Goal: Information Seeking & Learning: Learn about a topic

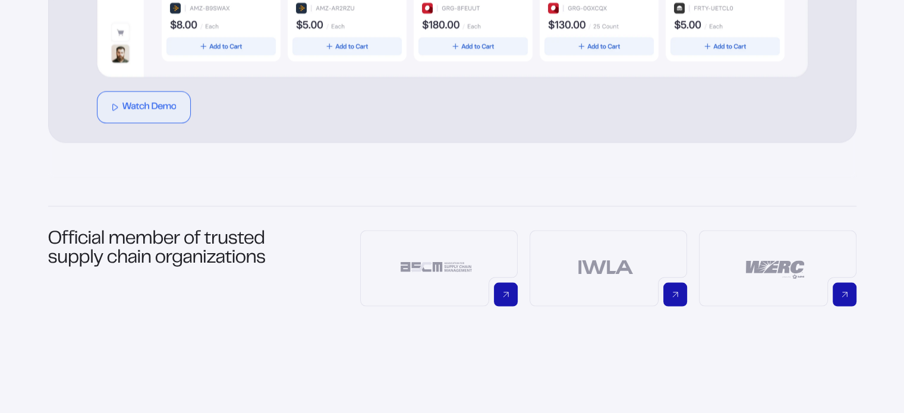
scroll to position [891, 0]
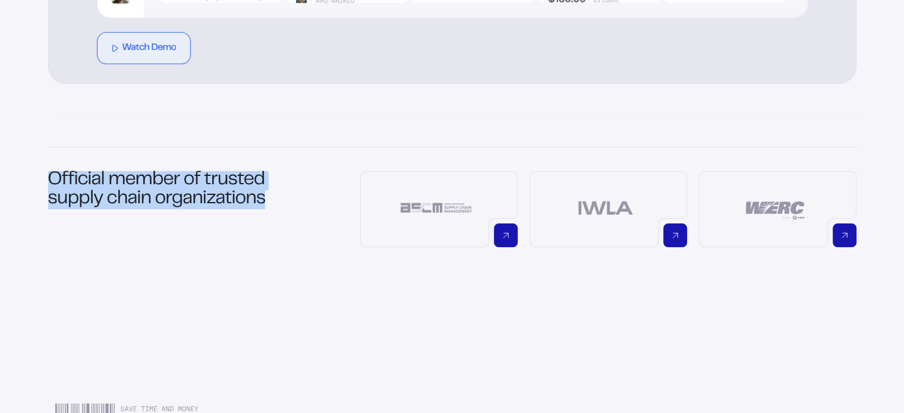
drag, startPoint x: 49, startPoint y: 174, endPoint x: 273, endPoint y: 195, distance: 224.3
click at [273, 195] on h1 "Official member of trusted supply chain organizations" at bounding box center [164, 209] width 233 height 76
click at [250, 191] on h1 "Official member of trusted supply chain organizations" at bounding box center [164, 209] width 233 height 76
drag, startPoint x: 270, startPoint y: 201, endPoint x: 18, endPoint y: 179, distance: 252.3
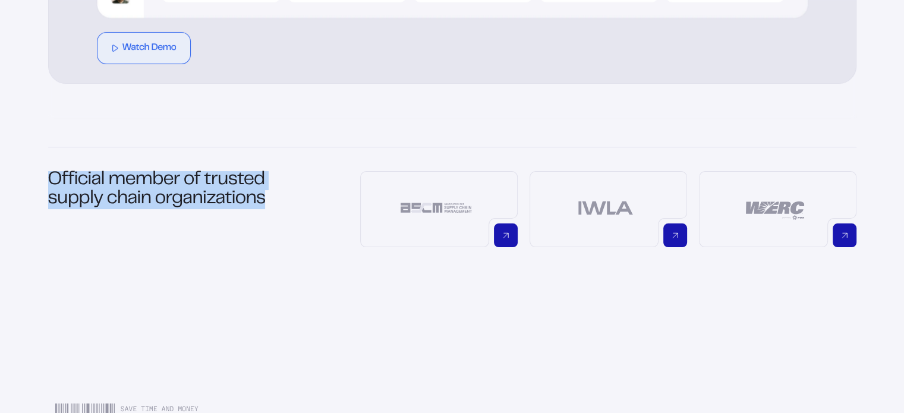
click at [82, 198] on h1 "Official member of trusted supply chain organizations" at bounding box center [164, 209] width 233 height 76
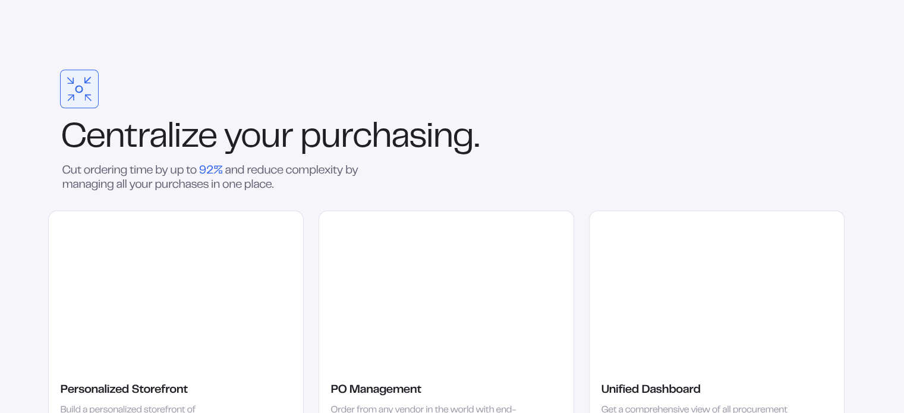
scroll to position [1544, 0]
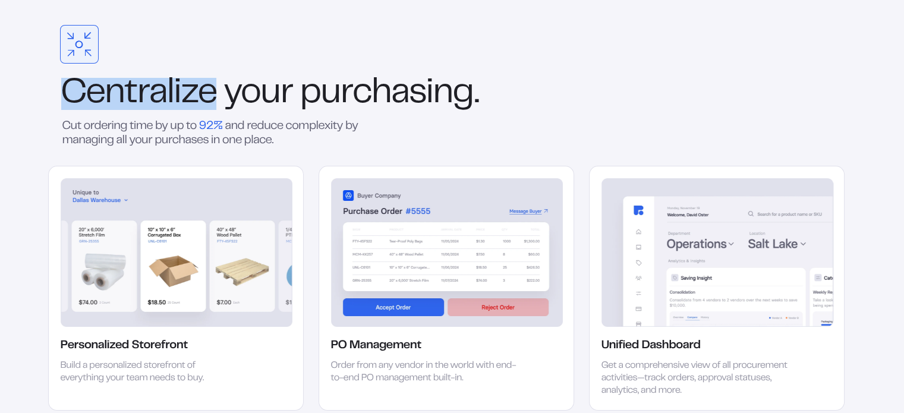
drag, startPoint x: 67, startPoint y: 90, endPoint x: 210, endPoint y: 83, distance: 143.9
click at [210, 83] on div "Centralize your purchasing." at bounding box center [446, 94] width 796 height 32
click at [208, 89] on div "Centralize your purchasing." at bounding box center [446, 94] width 796 height 32
click at [176, 89] on div "Centralize your purchasing." at bounding box center [446, 94] width 796 height 32
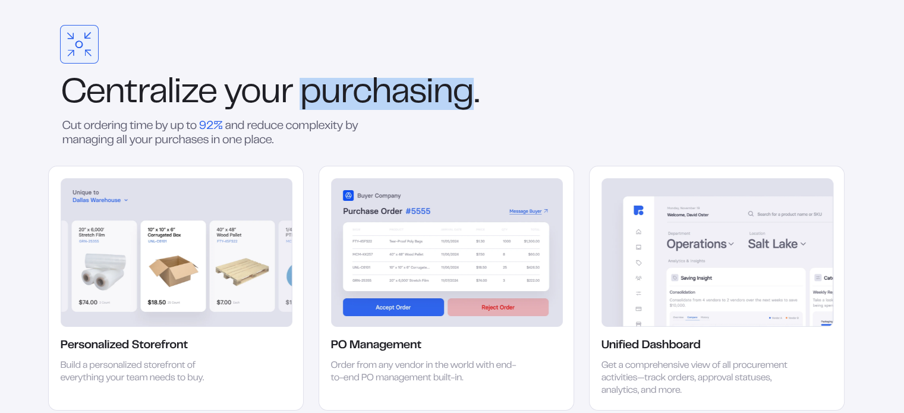
drag, startPoint x: 305, startPoint y: 95, endPoint x: 473, endPoint y: 94, distance: 168.7
click at [473, 94] on div "Centralize your purchasing." at bounding box center [446, 94] width 796 height 32
click at [463, 95] on div "Centralize your purchasing." at bounding box center [446, 94] width 796 height 32
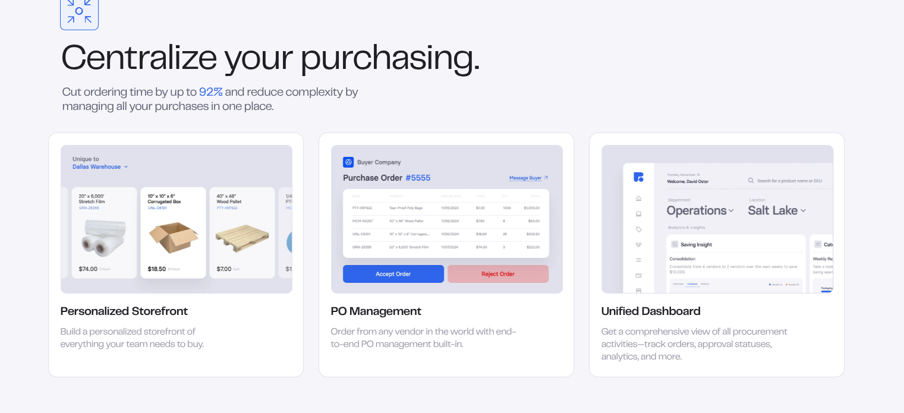
scroll to position [1604, 0]
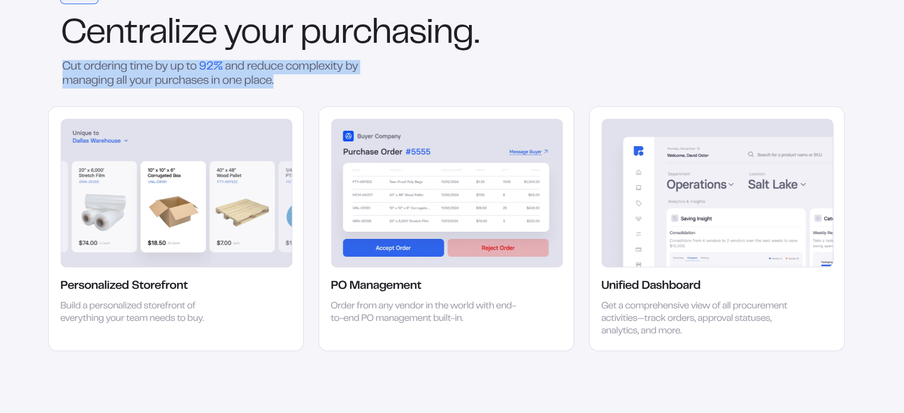
drag, startPoint x: 64, startPoint y: 66, endPoint x: 283, endPoint y: 82, distance: 219.8
click at [283, 82] on div "Cut ordering time by up to 92% and reduce complexity by managing all your purch…" at bounding box center [217, 74] width 339 height 29
click at [284, 82] on div "Cut ordering time by up to 92% and reduce complexity by managing all your purch…" at bounding box center [217, 74] width 339 height 29
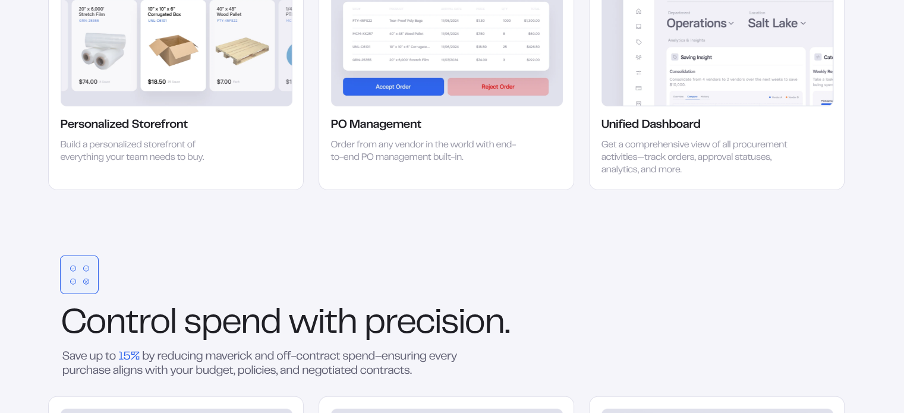
scroll to position [1901, 0]
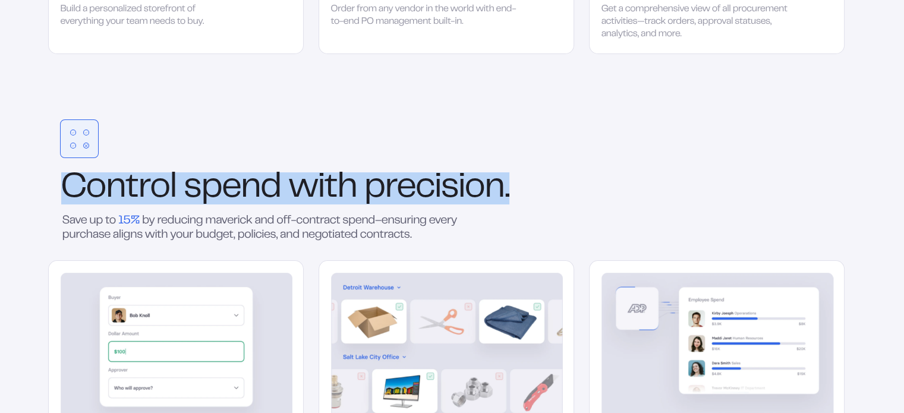
drag, startPoint x: 64, startPoint y: 187, endPoint x: 519, endPoint y: 180, distance: 455.1
click at [519, 180] on div "Control spend with precision." at bounding box center [446, 188] width 796 height 32
click at [512, 175] on div "Control spend with precision." at bounding box center [446, 188] width 796 height 32
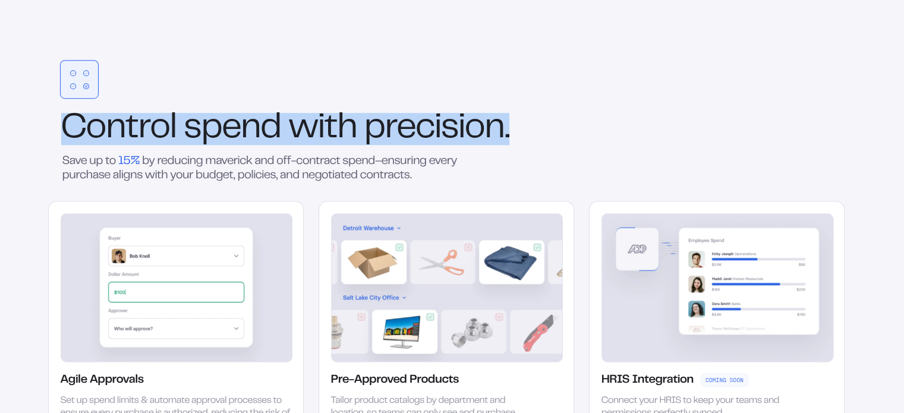
drag, startPoint x: 438, startPoint y: 140, endPoint x: 431, endPoint y: 135, distance: 7.7
click at [438, 139] on div "Control spend with precision." at bounding box center [446, 129] width 796 height 32
click at [425, 129] on div "Control spend with precision." at bounding box center [446, 129] width 796 height 32
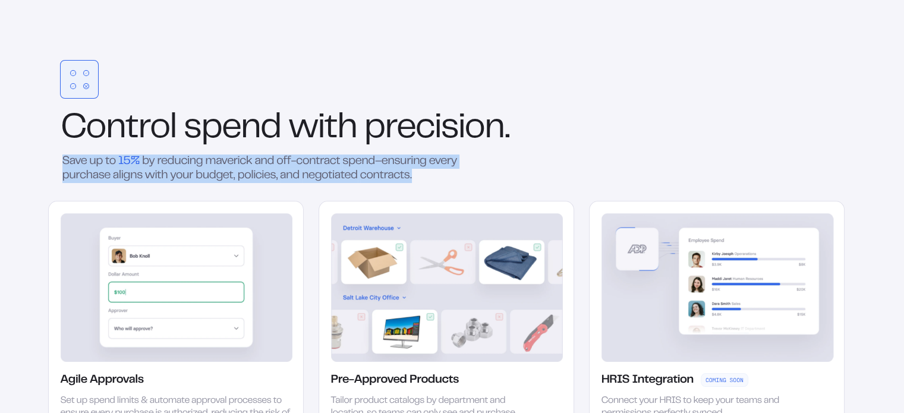
drag, startPoint x: 57, startPoint y: 159, endPoint x: 447, endPoint y: 171, distance: 389.9
click at [447, 171] on div "Save up to 15% by reducing maverick and off-contract spend–ensuring every purch…" at bounding box center [253, 168] width 410 height 29
click at [435, 174] on div "Save up to 15% by reducing maverick and off-contract spend–ensuring every purch…" at bounding box center [253, 168] width 410 height 29
drag, startPoint x: 428, startPoint y: 171, endPoint x: 43, endPoint y: 163, distance: 385.0
click at [48, 161] on div "Save up to 15% by reducing maverick and off-contract spend–ensuring every purch…" at bounding box center [253, 168] width 410 height 29
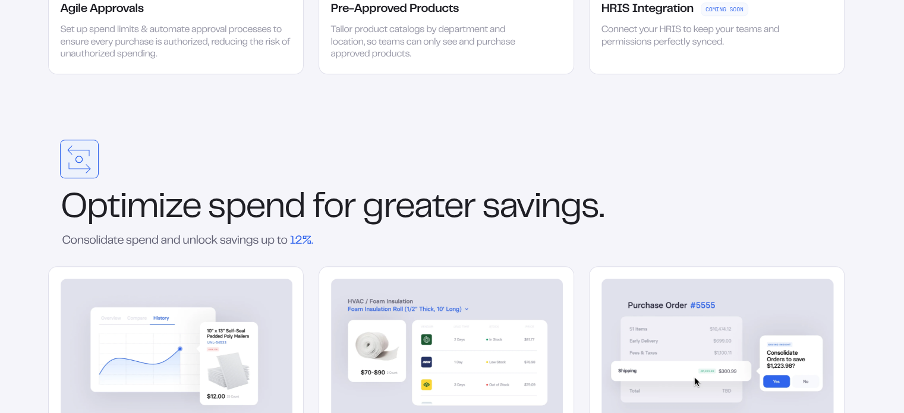
scroll to position [2376, 0]
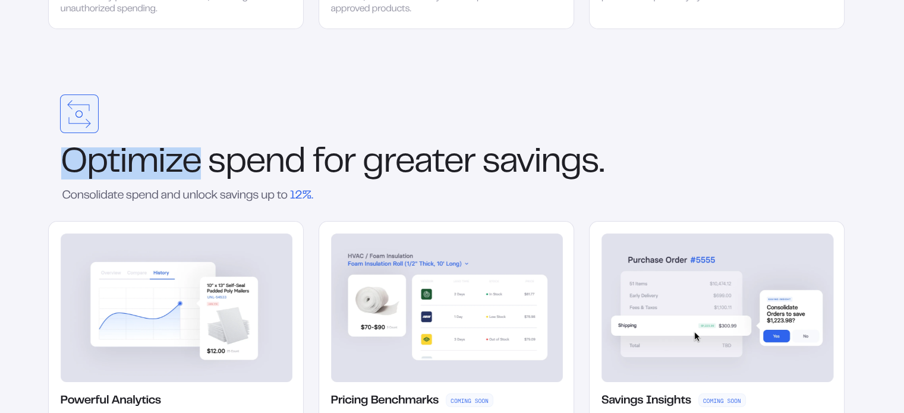
drag, startPoint x: 67, startPoint y: 160, endPoint x: 200, endPoint y: 156, distance: 133.7
click at [200, 156] on div "Optimize spend for greater savings." at bounding box center [446, 163] width 796 height 32
click at [178, 169] on div "Optimize spend for greater savings." at bounding box center [446, 163] width 796 height 32
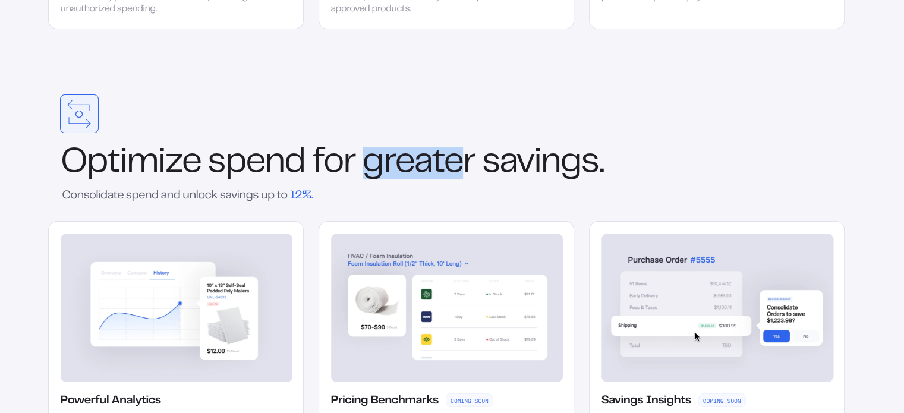
drag, startPoint x: 372, startPoint y: 163, endPoint x: 463, endPoint y: 175, distance: 92.2
click at [463, 175] on div "Optimize spend for greater savings." at bounding box center [446, 163] width 796 height 32
drag, startPoint x: 472, startPoint y: 170, endPoint x: 368, endPoint y: 163, distance: 103.6
click at [368, 163] on div "Optimize spend for greater savings." at bounding box center [446, 163] width 796 height 32
drag, startPoint x: 368, startPoint y: 163, endPoint x: 346, endPoint y: 150, distance: 25.6
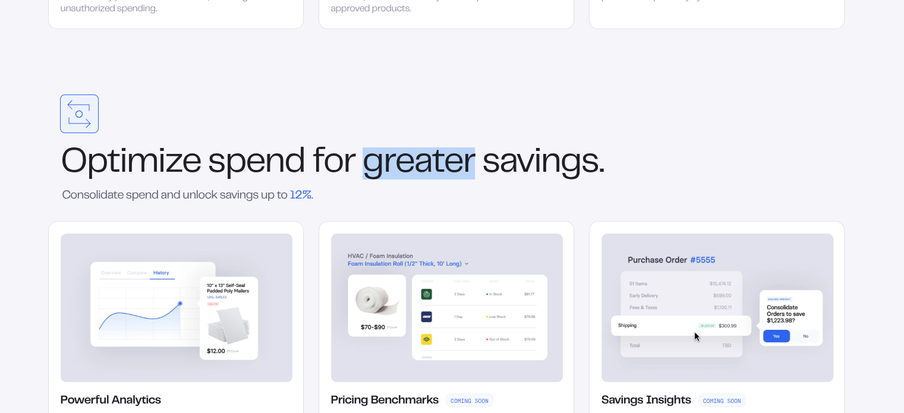
click at [367, 162] on div "Optimize spend for greater savings." at bounding box center [446, 163] width 796 height 32
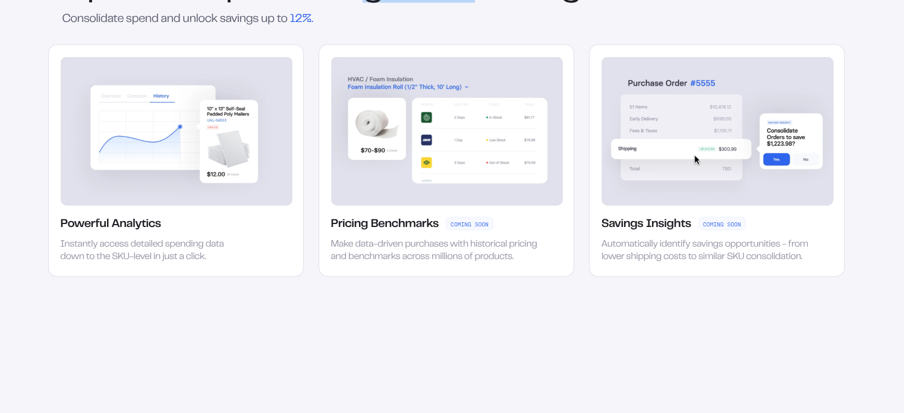
scroll to position [2495, 0]
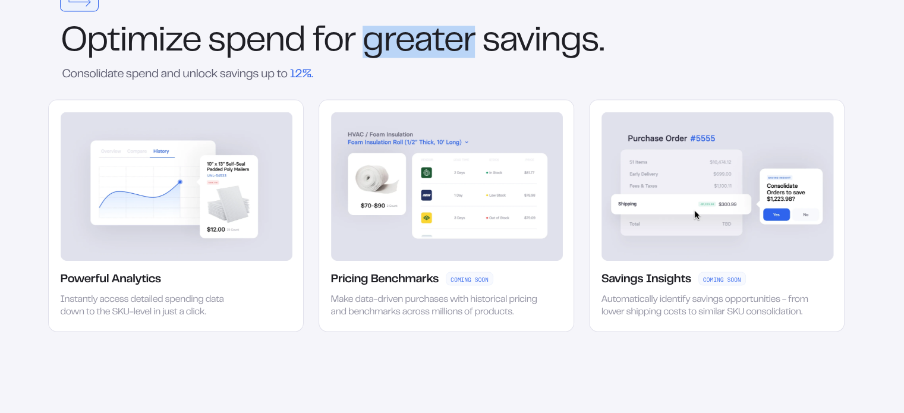
click at [416, 37] on div "Optimize spend for greater savings." at bounding box center [446, 42] width 796 height 32
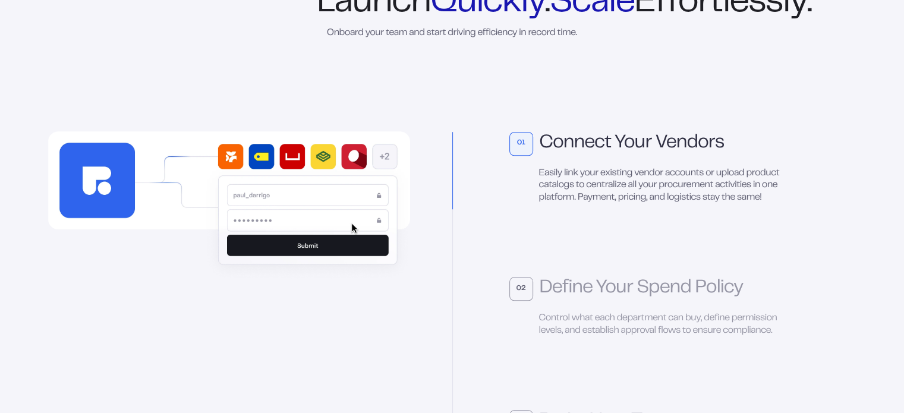
scroll to position [2911, 0]
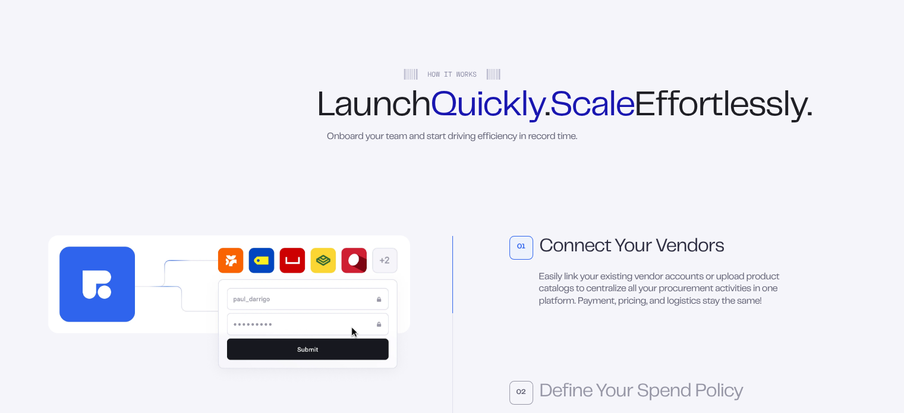
drag, startPoint x: 335, startPoint y: 100, endPoint x: 592, endPoint y: 143, distance: 260.7
drag, startPoint x: 593, startPoint y: 160, endPoint x: 324, endPoint y: 173, distance: 269.4
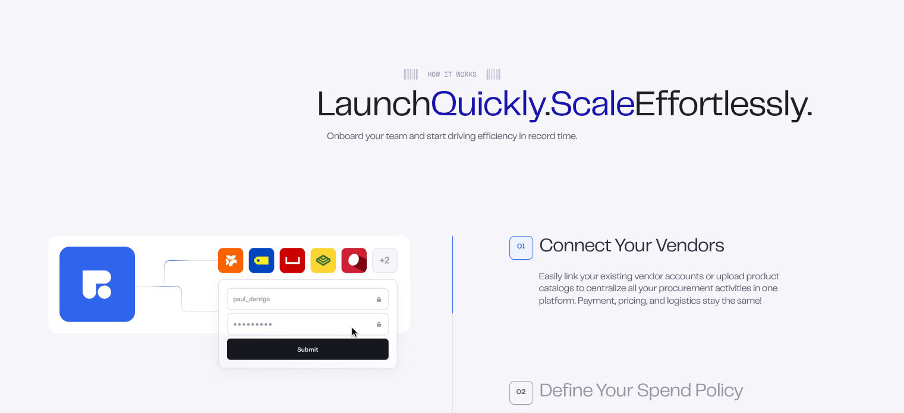
click at [292, 187] on div "01 Connect Your Vendors Easily link your existing vendor accounts or upload pro…" at bounding box center [451, 409] width 855 height 530
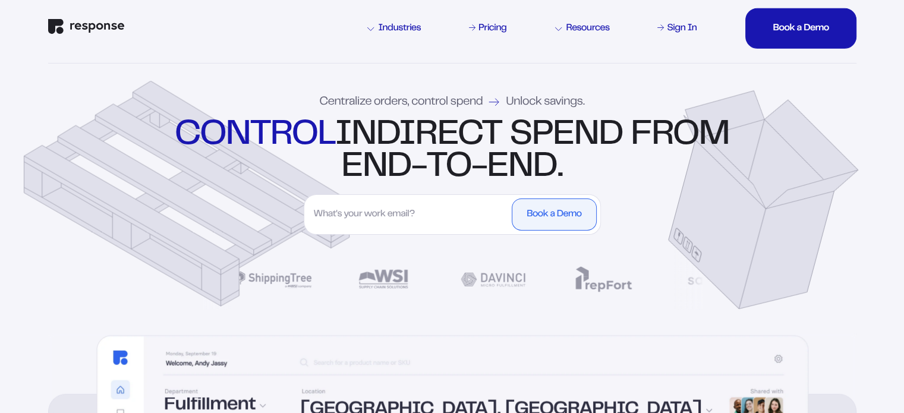
scroll to position [0, 0]
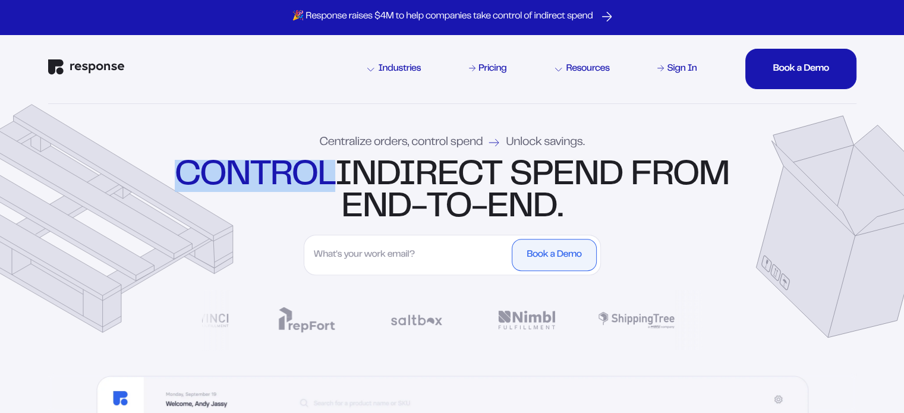
drag, startPoint x: 227, startPoint y: 172, endPoint x: 375, endPoint y: 173, distance: 148.5
click at [334, 173] on strong "control" at bounding box center [255, 175] width 160 height 31
click at [334, 175] on strong "control" at bounding box center [255, 175] width 160 height 31
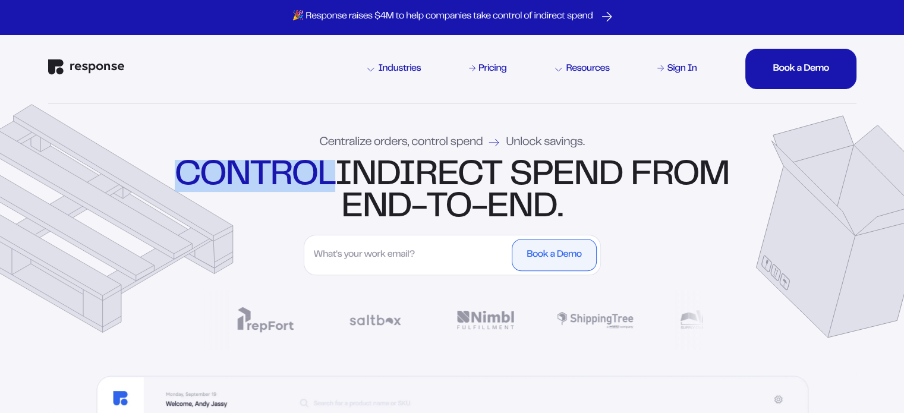
click at [334, 175] on strong "control" at bounding box center [255, 175] width 160 height 31
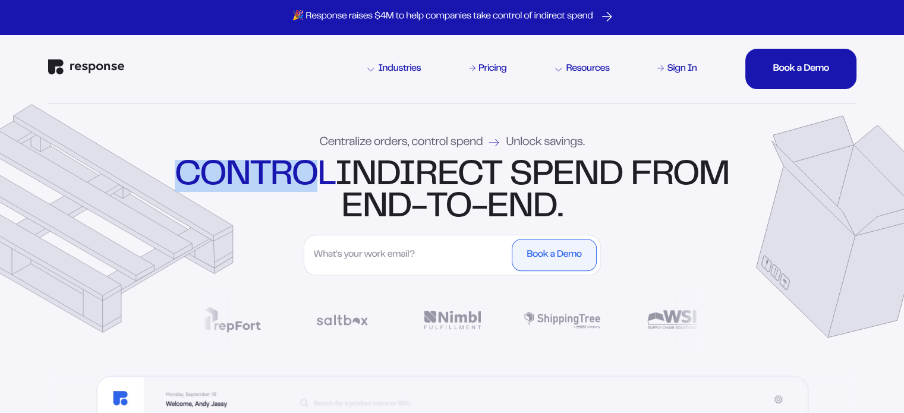
drag, startPoint x: 372, startPoint y: 175, endPoint x: 233, endPoint y: 185, distance: 139.3
click at [233, 185] on strong "control" at bounding box center [255, 175] width 160 height 31
click at [268, 175] on strong "control" at bounding box center [255, 175] width 160 height 31
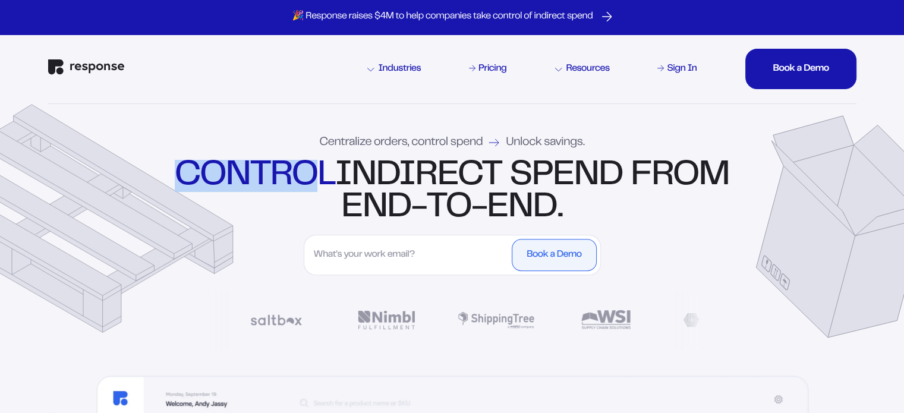
drag, startPoint x: 225, startPoint y: 171, endPoint x: 375, endPoint y: 169, distance: 150.3
click at [334, 169] on strong "control" at bounding box center [255, 175] width 160 height 31
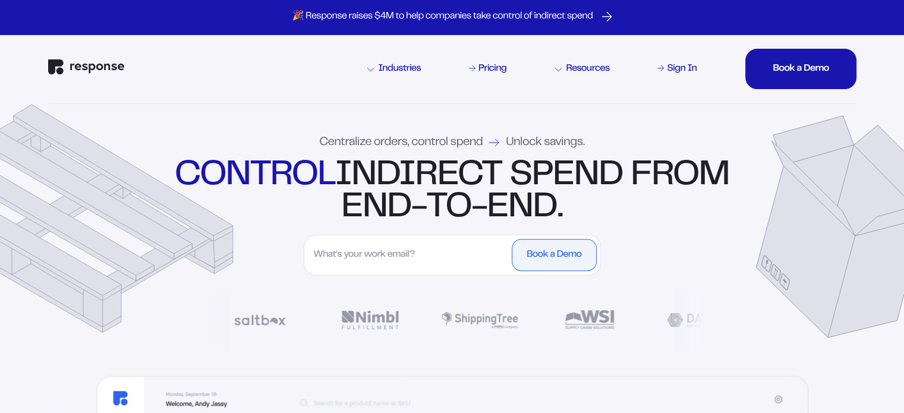
click at [334, 173] on strong "control" at bounding box center [255, 175] width 160 height 31
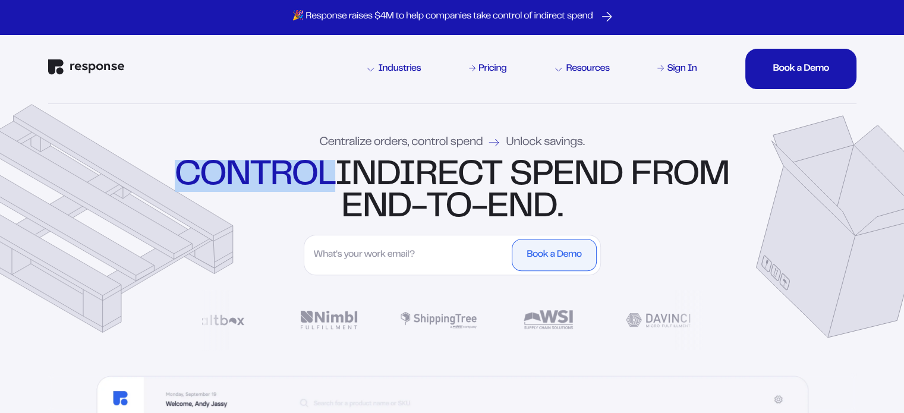
drag, startPoint x: 386, startPoint y: 176, endPoint x: 234, endPoint y: 170, distance: 152.2
click at [234, 170] on div "control indirect spend from end-to-end." at bounding box center [452, 192] width 560 height 64
click at [235, 170] on strong "control" at bounding box center [255, 175] width 160 height 31
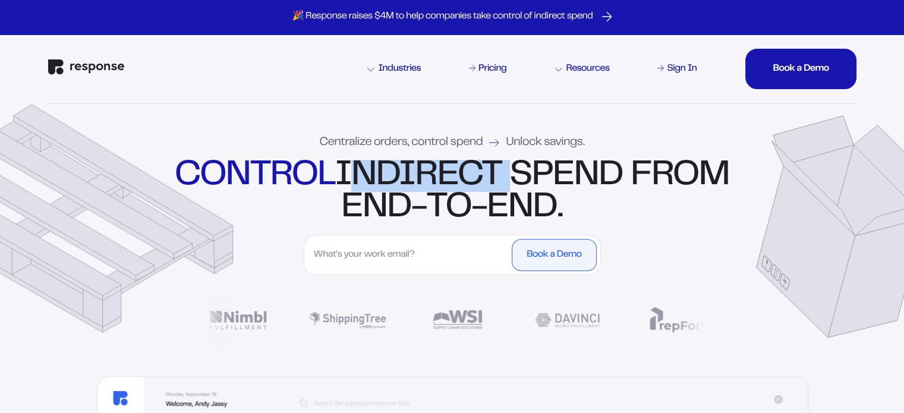
drag, startPoint x: 394, startPoint y: 175, endPoint x: 551, endPoint y: 176, distance: 156.8
click at [551, 176] on div "control indirect spend from end-to-end." at bounding box center [452, 192] width 560 height 64
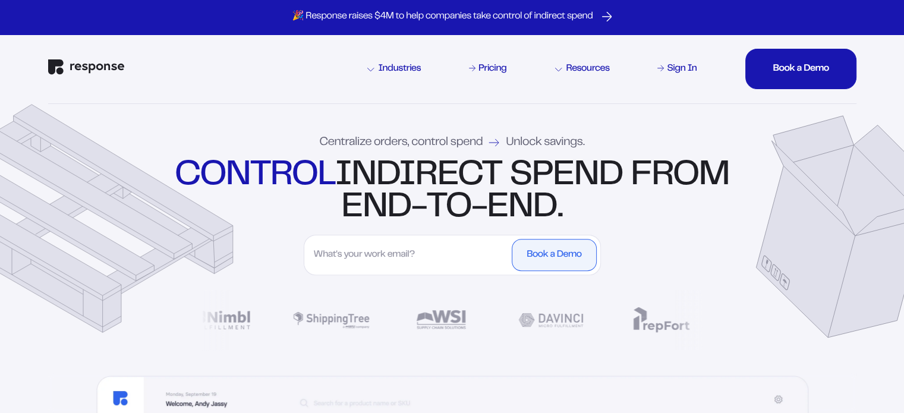
click at [598, 168] on div "control indirect spend from end-to-end." at bounding box center [452, 192] width 560 height 64
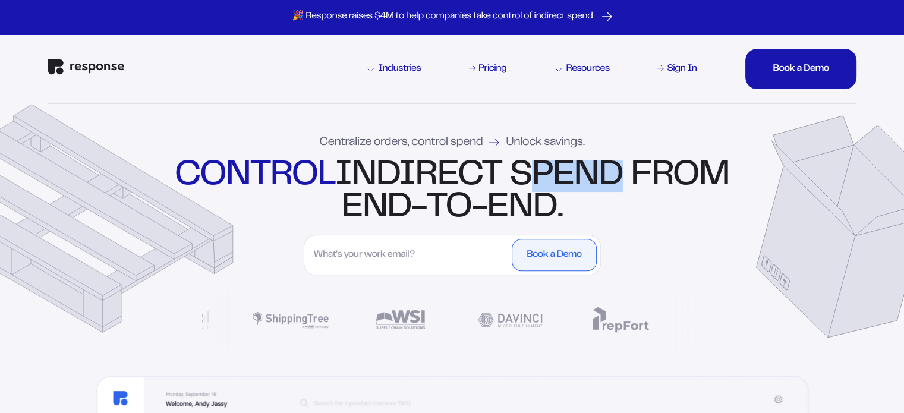
drag, startPoint x: 576, startPoint y: 170, endPoint x: 667, endPoint y: 164, distance: 91.7
click at [664, 162] on div "control indirect spend from end-to-end." at bounding box center [452, 192] width 560 height 64
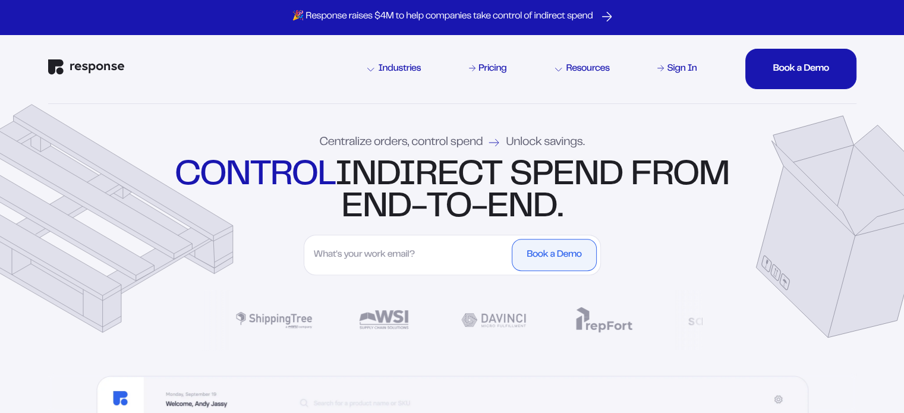
click at [672, 173] on div "control indirect spend from end-to-end." at bounding box center [452, 192] width 560 height 64
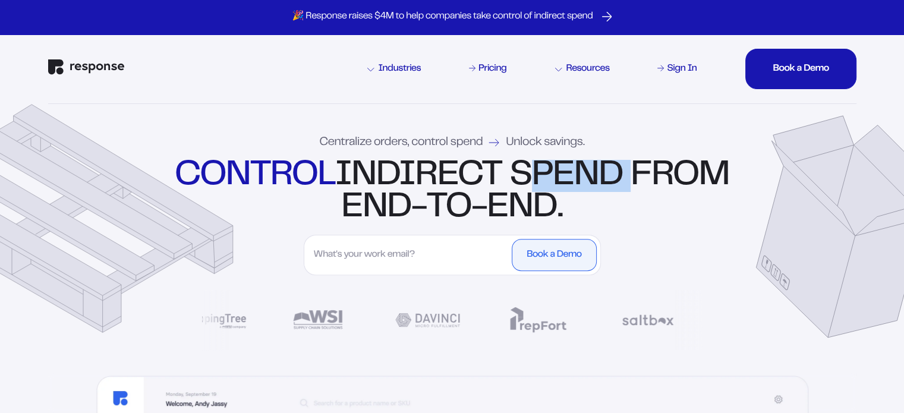
drag, startPoint x: 694, startPoint y: 179, endPoint x: 573, endPoint y: 175, distance: 120.7
click at [573, 175] on div "control indirect spend from end-to-end." at bounding box center [452, 192] width 560 height 64
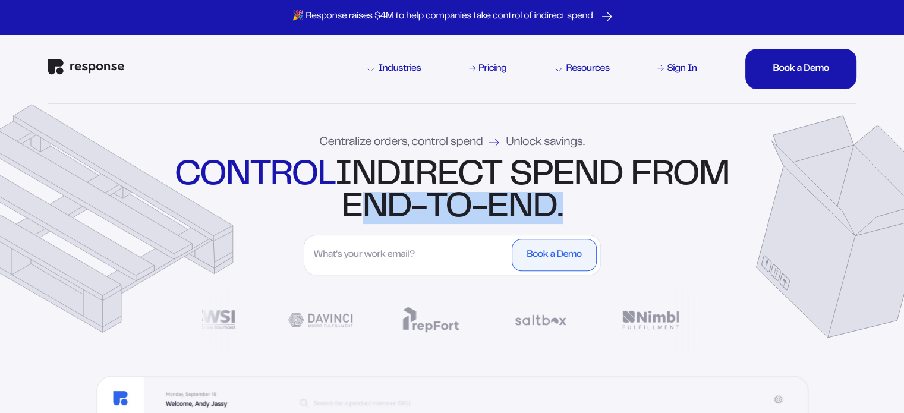
drag, startPoint x: 610, startPoint y: 206, endPoint x: 402, endPoint y: 209, distance: 208.5
click at [402, 209] on div "control indirect spend from end-to-end." at bounding box center [452, 192] width 560 height 64
click at [401, 209] on div "control indirect spend from end-to-end." at bounding box center [452, 192] width 560 height 64
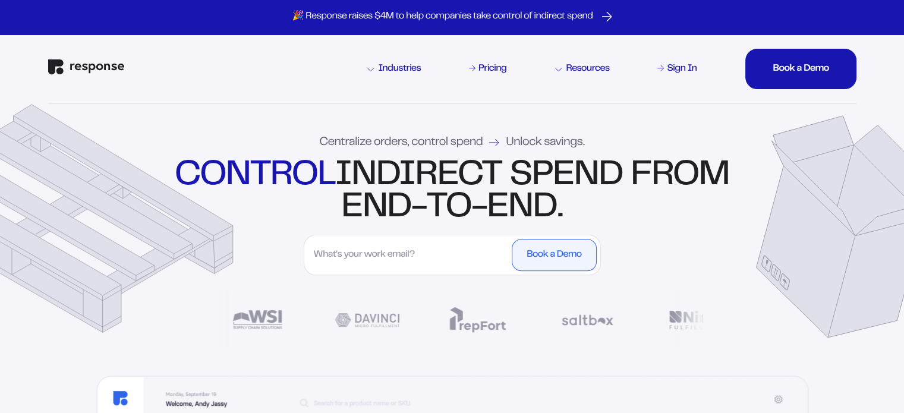
drag, startPoint x: 226, startPoint y: 171, endPoint x: 614, endPoint y: 204, distance: 389.3
click at [614, 204] on div "control indirect spend from end-to-end." at bounding box center [452, 192] width 560 height 64
click at [627, 210] on div "control indirect spend from end-to-end." at bounding box center [452, 192] width 560 height 64
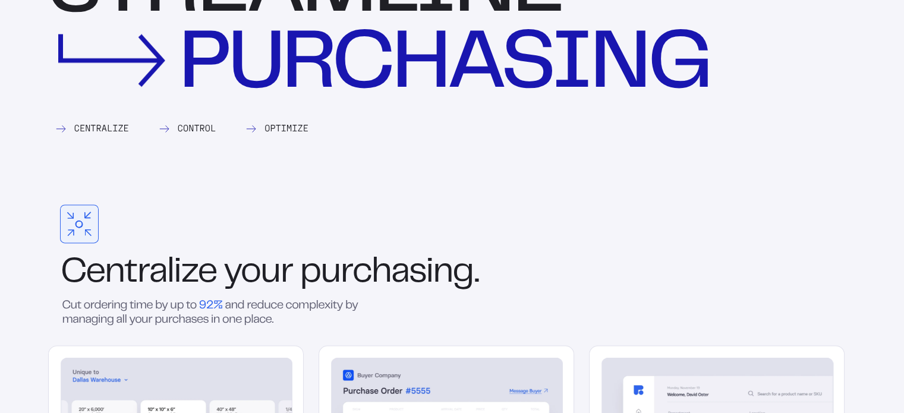
scroll to position [1485, 0]
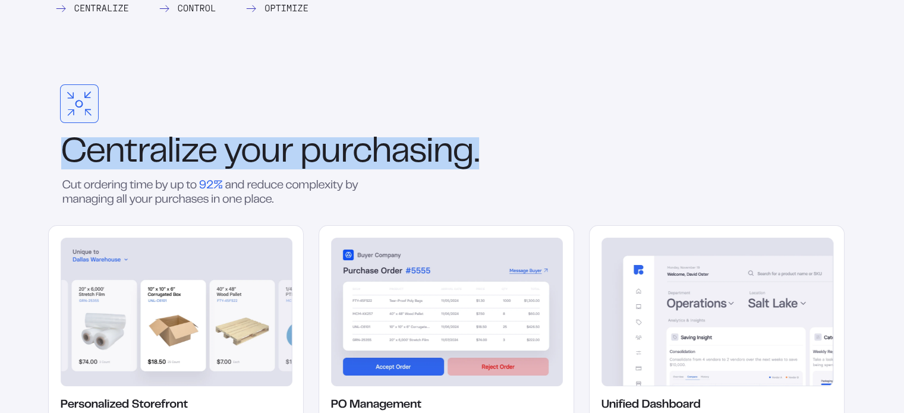
drag, startPoint x: 64, startPoint y: 149, endPoint x: 476, endPoint y: 149, distance: 411.7
click at [476, 149] on div "Centralize your purchasing." at bounding box center [446, 153] width 796 height 32
click at [504, 157] on div "Centralize your purchasing." at bounding box center [446, 153] width 796 height 32
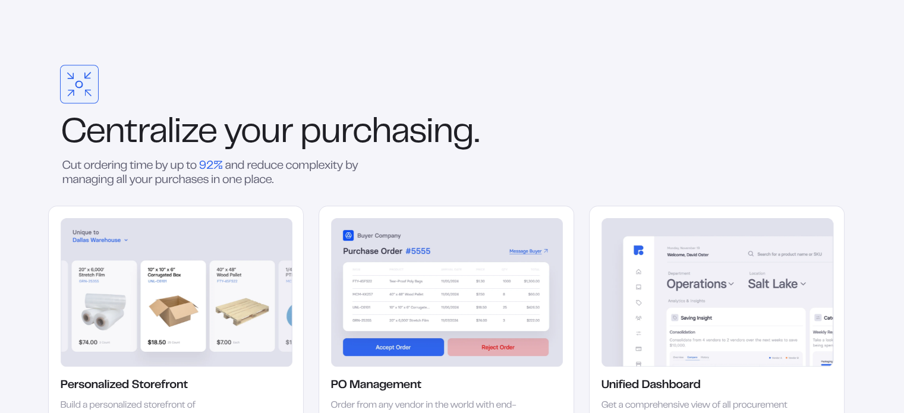
scroll to position [1604, 0]
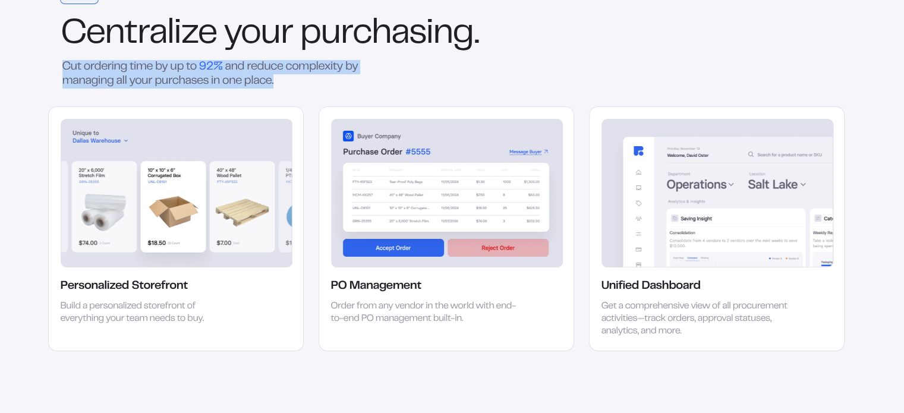
drag, startPoint x: 296, startPoint y: 87, endPoint x: 62, endPoint y: 67, distance: 234.9
click at [62, 67] on div "Cut ordering time by up to 92% and reduce complexity by managing all your purch…" at bounding box center [217, 74] width 339 height 29
click at [70, 74] on div "Cut ordering time by up to 92% and reduce complexity by managing all your purch…" at bounding box center [217, 74] width 339 height 29
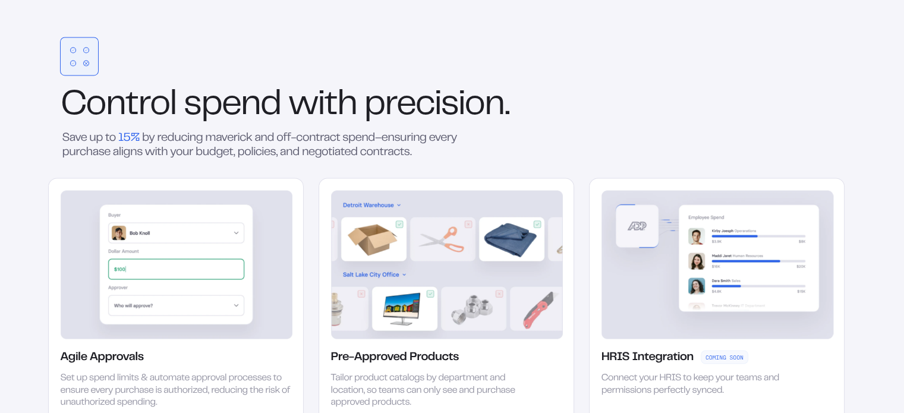
scroll to position [2020, 0]
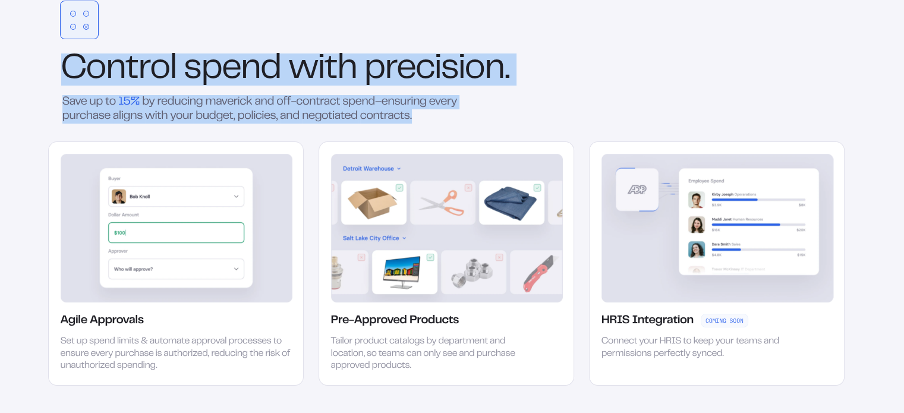
drag, startPoint x: 70, startPoint y: 68, endPoint x: 436, endPoint y: 120, distance: 369.6
click at [436, 120] on div "Control spend with precision. Save up to 15% by reducing maverick and off-contr…" at bounding box center [446, 193] width 796 height 385
click at [436, 120] on div "Save up to 15% by reducing maverick and off-contract spend–ensuring every purch…" at bounding box center [253, 109] width 410 height 29
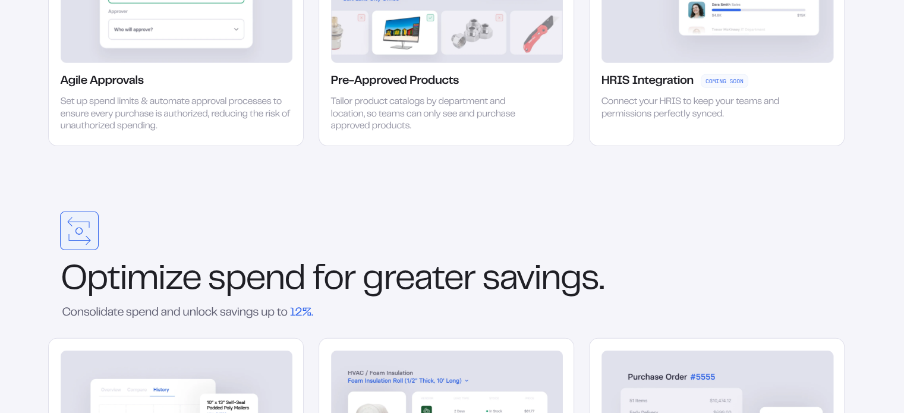
scroll to position [2376, 0]
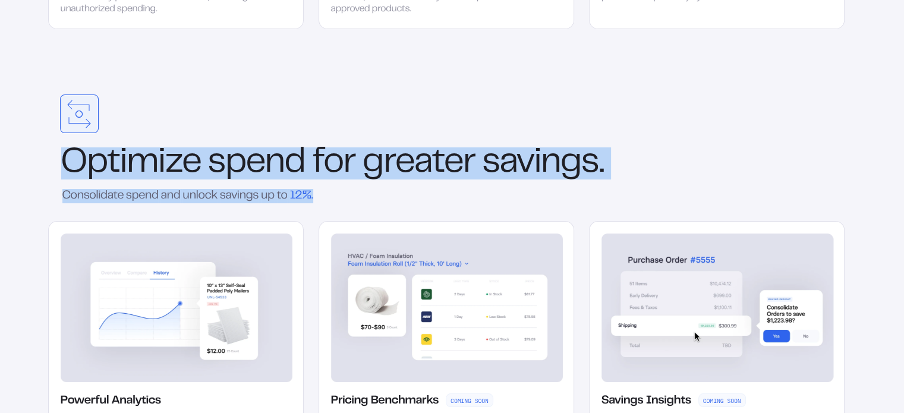
drag, startPoint x: 64, startPoint y: 156, endPoint x: 371, endPoint y: 191, distance: 308.5
click at [371, 191] on div "Optimize spend for greater savings. Consolidate spend and unlock savings up to …" at bounding box center [446, 273] width 796 height 359
click at [368, 189] on div "Consolidate spend and unlock savings up to 12%." at bounding box center [217, 196] width 339 height 14
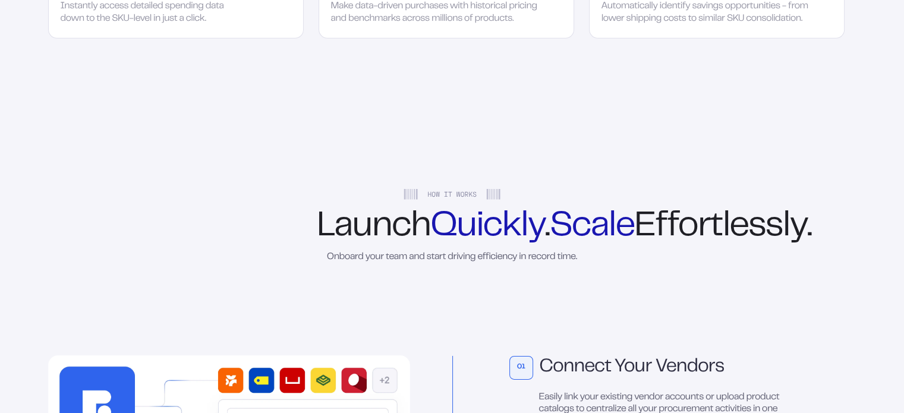
scroll to position [2851, 0]
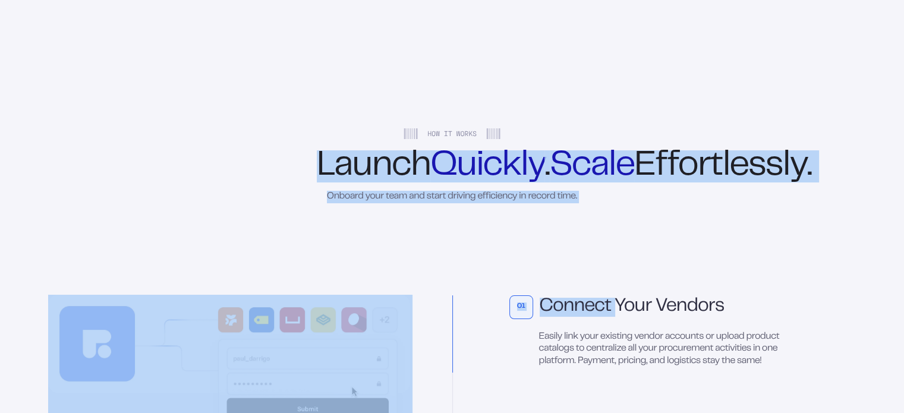
drag, startPoint x: 369, startPoint y: 168, endPoint x: 615, endPoint y: 216, distance: 250.5
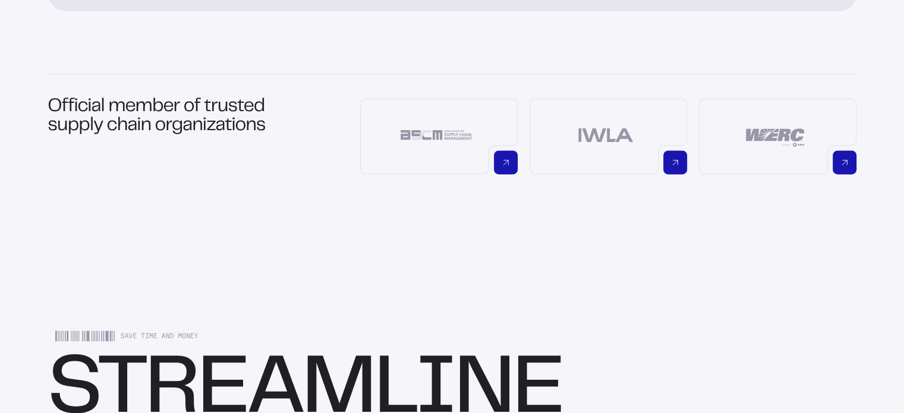
scroll to position [0, 0]
